Goal: Task Accomplishment & Management: Use online tool/utility

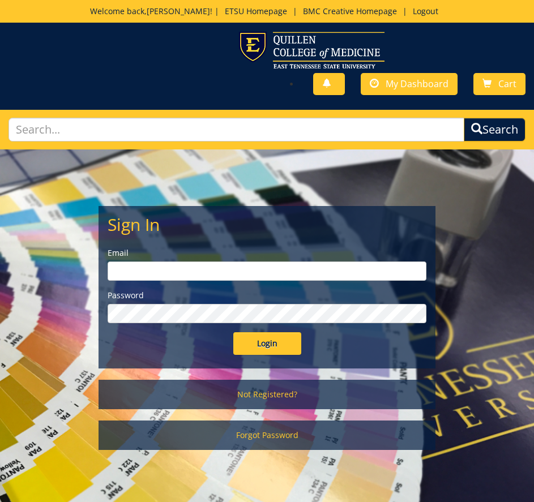
type input "[EMAIL_ADDRESS][DOMAIN_NAME]"
click at [276, 351] on input "Login" at bounding box center [267, 343] width 68 height 23
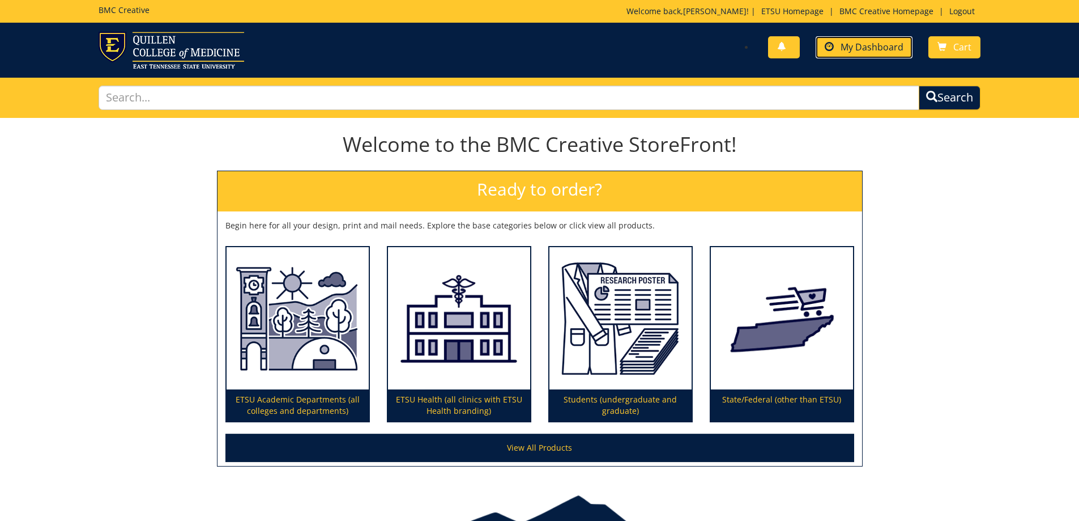
click at [534, 43] on span "My Dashboard" at bounding box center [872, 47] width 63 height 12
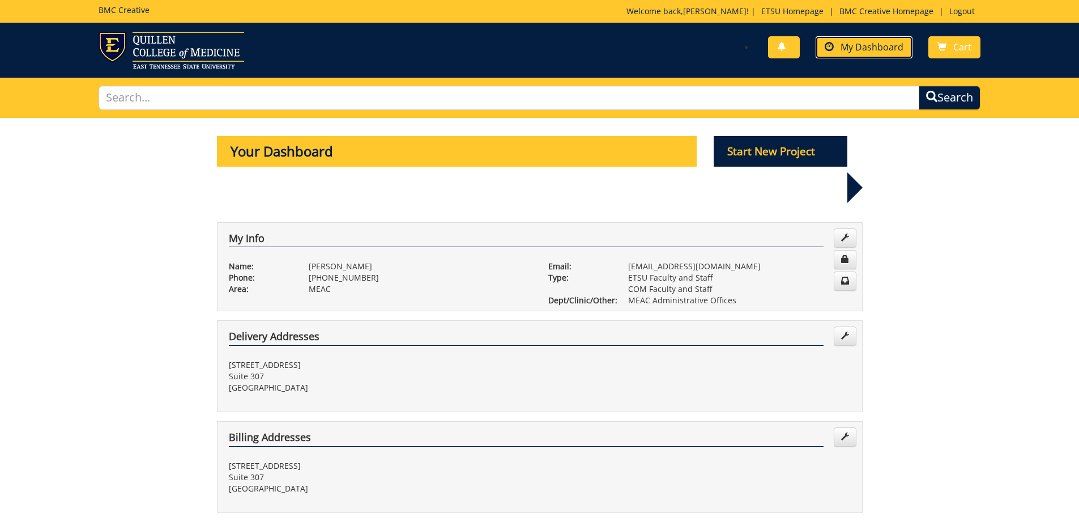
click at [885, 53] on link "My Dashboard" at bounding box center [864, 47] width 97 height 22
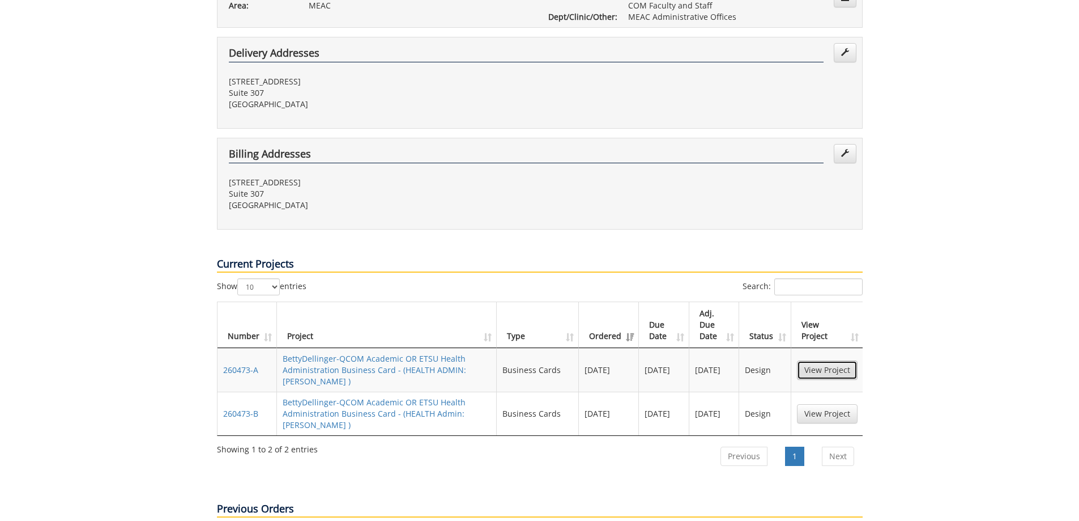
click at [830, 360] on link "View Project" at bounding box center [827, 369] width 61 height 19
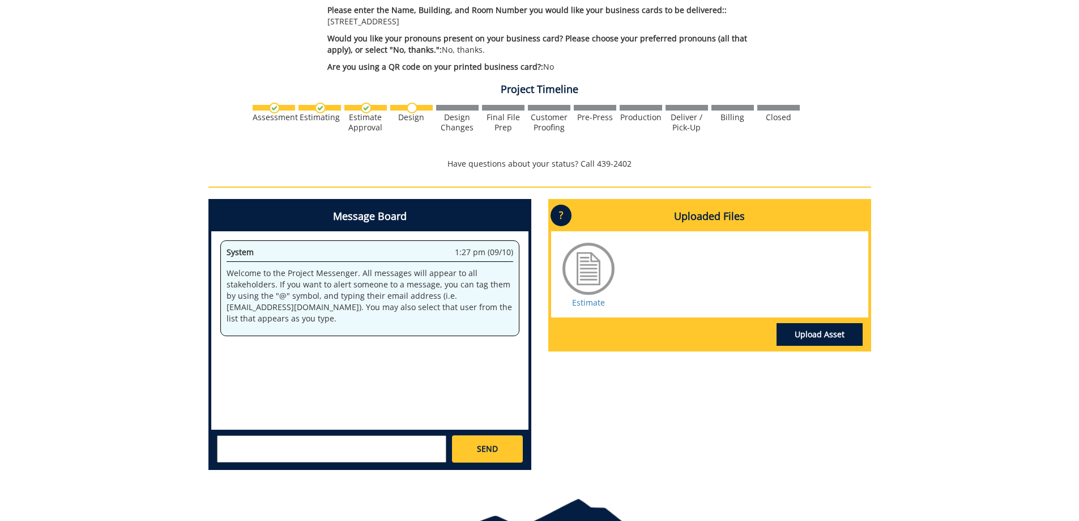
scroll to position [463, 0]
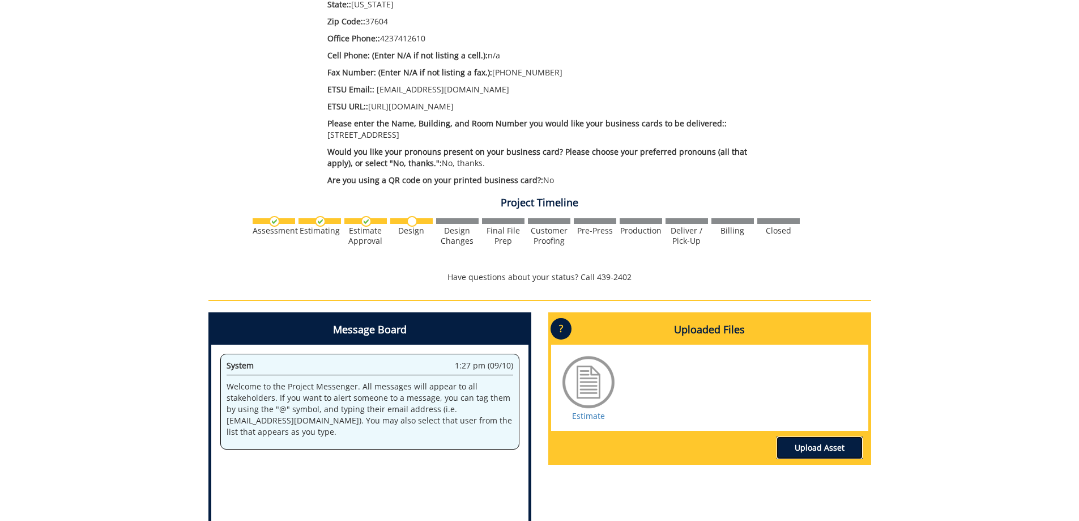
click at [824, 436] on link "Upload Asset" at bounding box center [820, 447] width 86 height 23
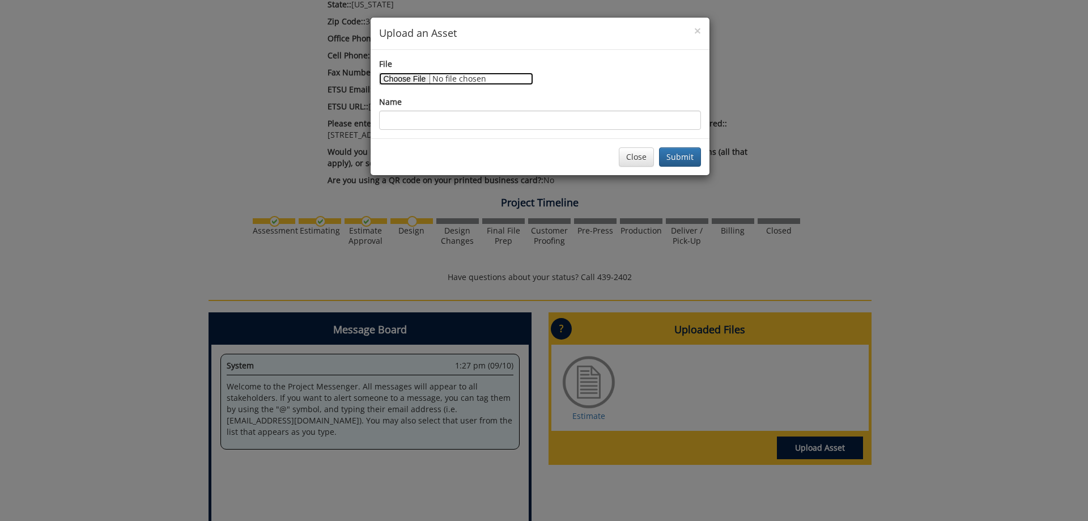
click at [407, 78] on input "File" at bounding box center [456, 79] width 154 height 12
click at [648, 161] on button "Close" at bounding box center [636, 156] width 35 height 19
